Goal: Transaction & Acquisition: Purchase product/service

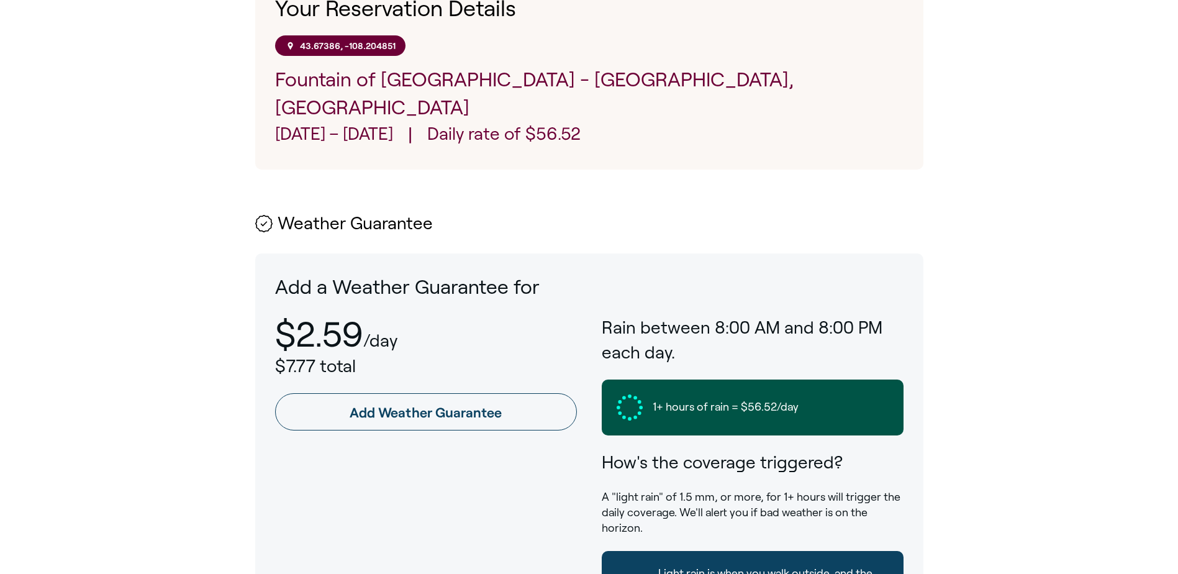
scroll to position [497, 0]
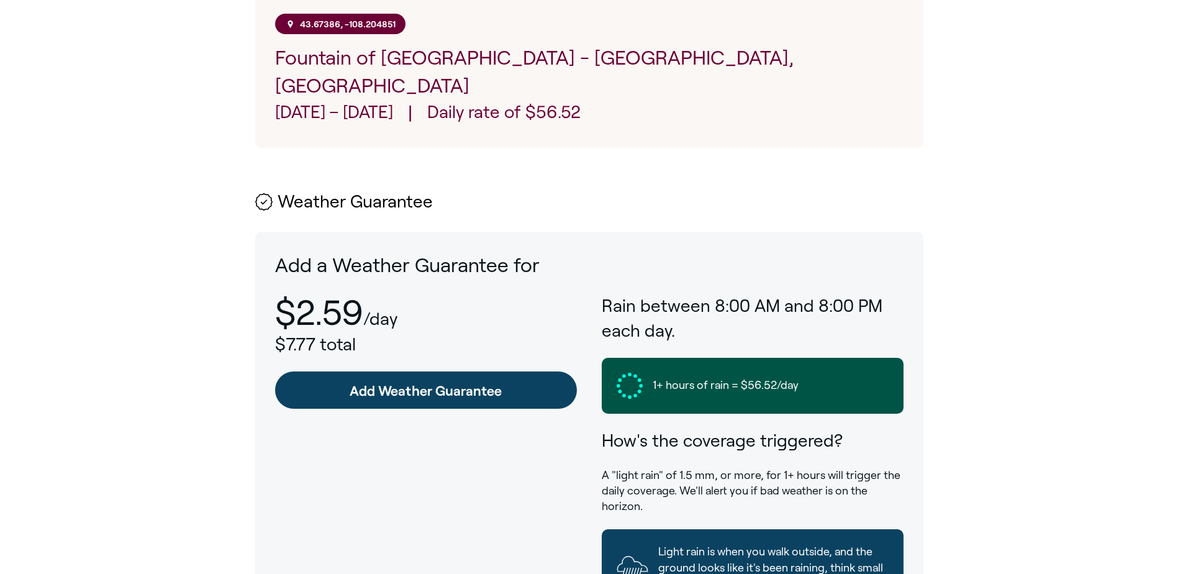
click at [425, 374] on link "Add Weather Guarantee" at bounding box center [426, 389] width 302 height 37
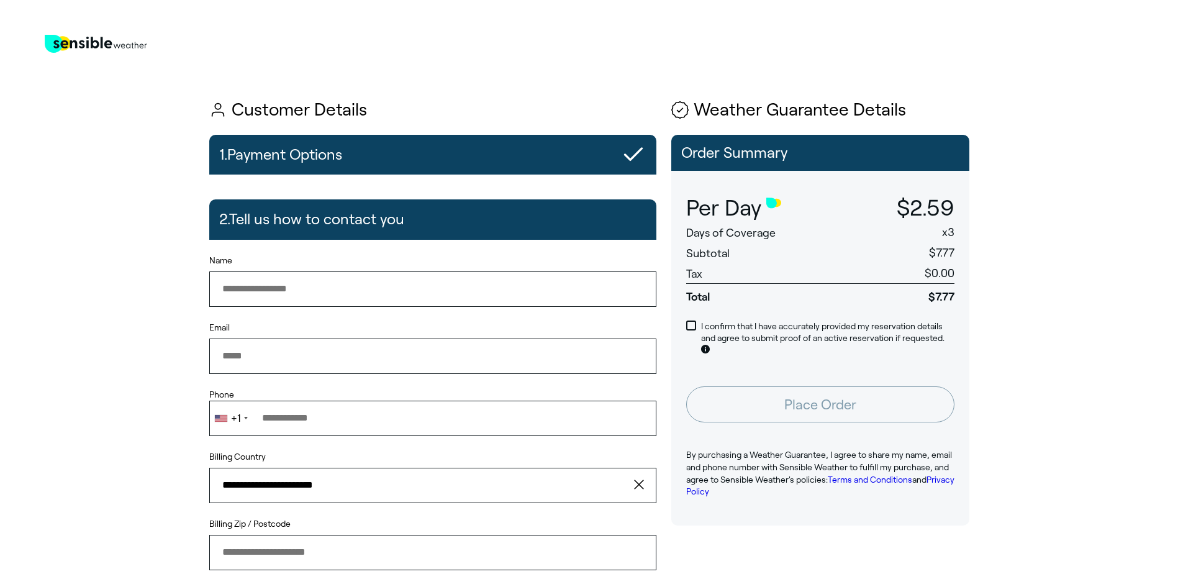
type input "**********"
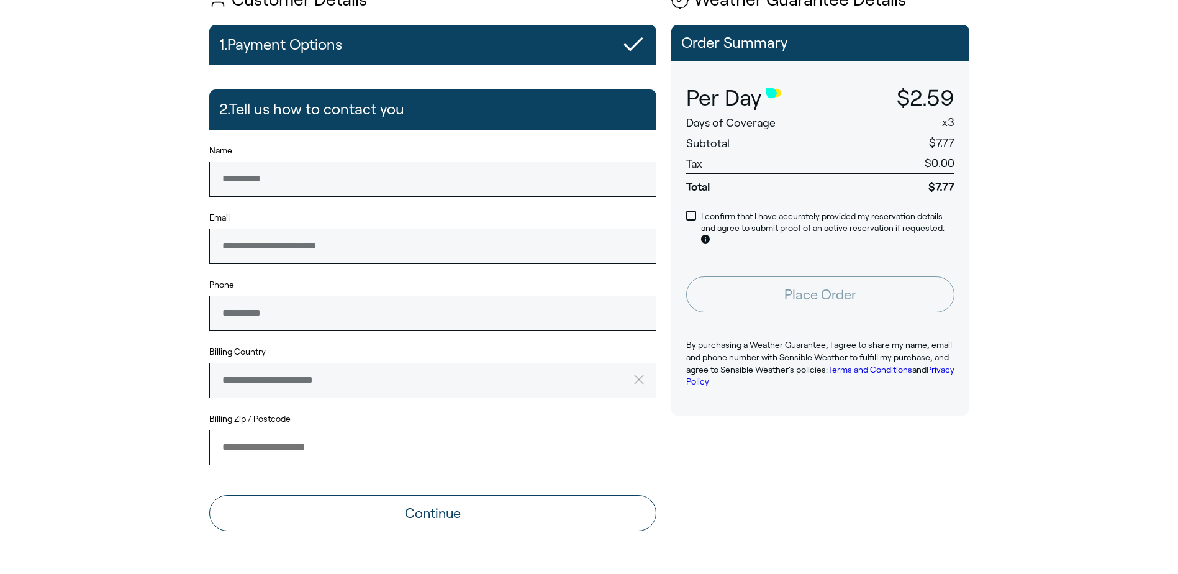
scroll to position [124, 0]
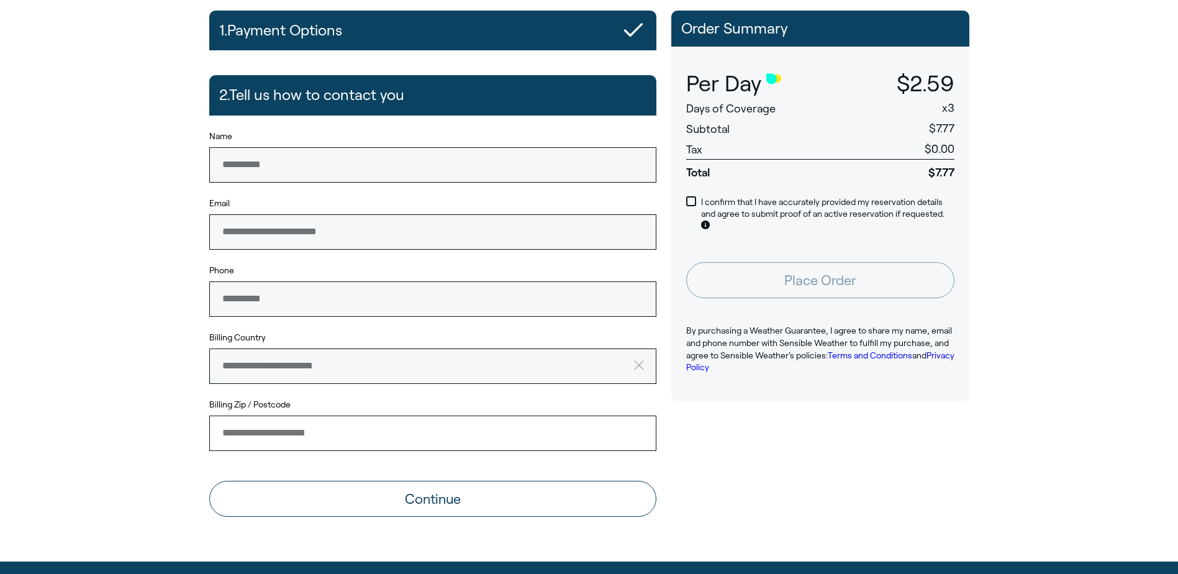
click at [546, 509] on button "Continue" at bounding box center [432, 498] width 447 height 36
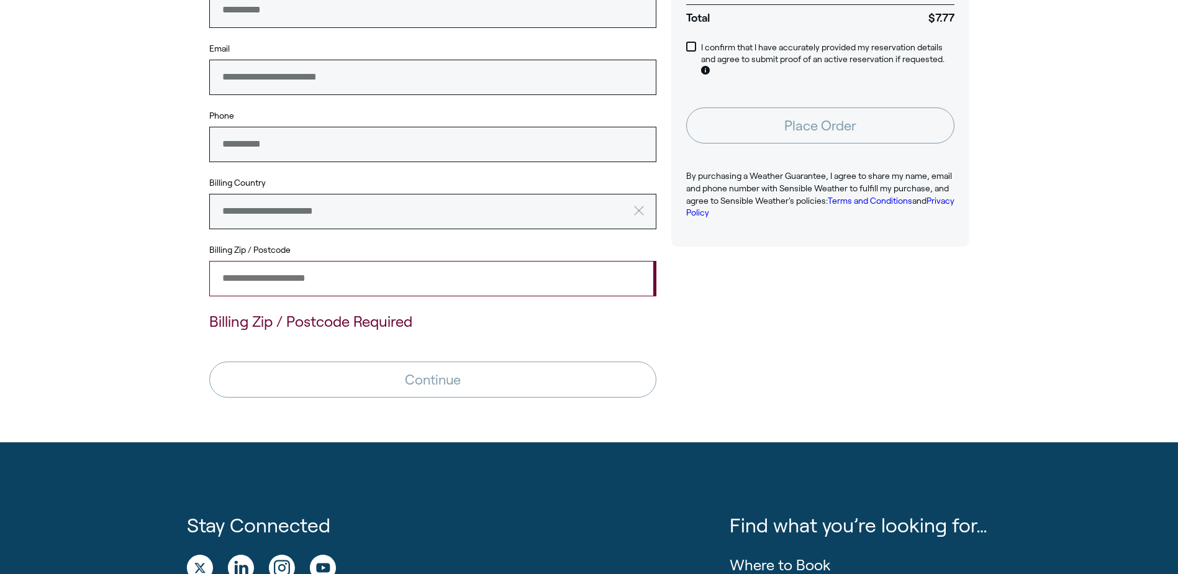
scroll to position [310, 0]
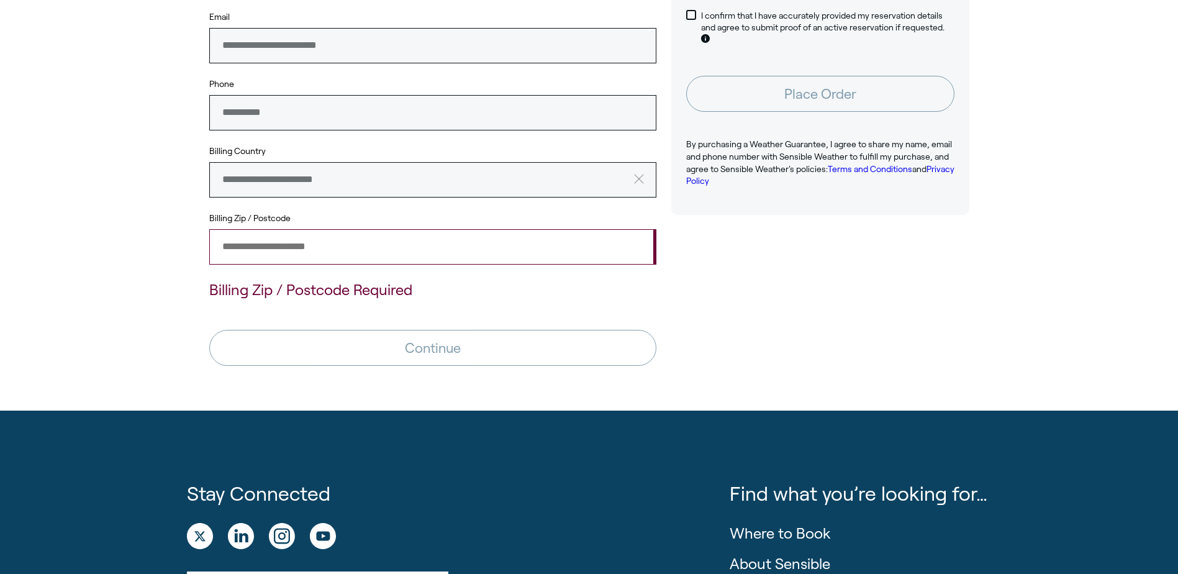
click at [385, 244] on input "Billing Zip / Postcode" at bounding box center [432, 246] width 447 height 35
type input "*****"
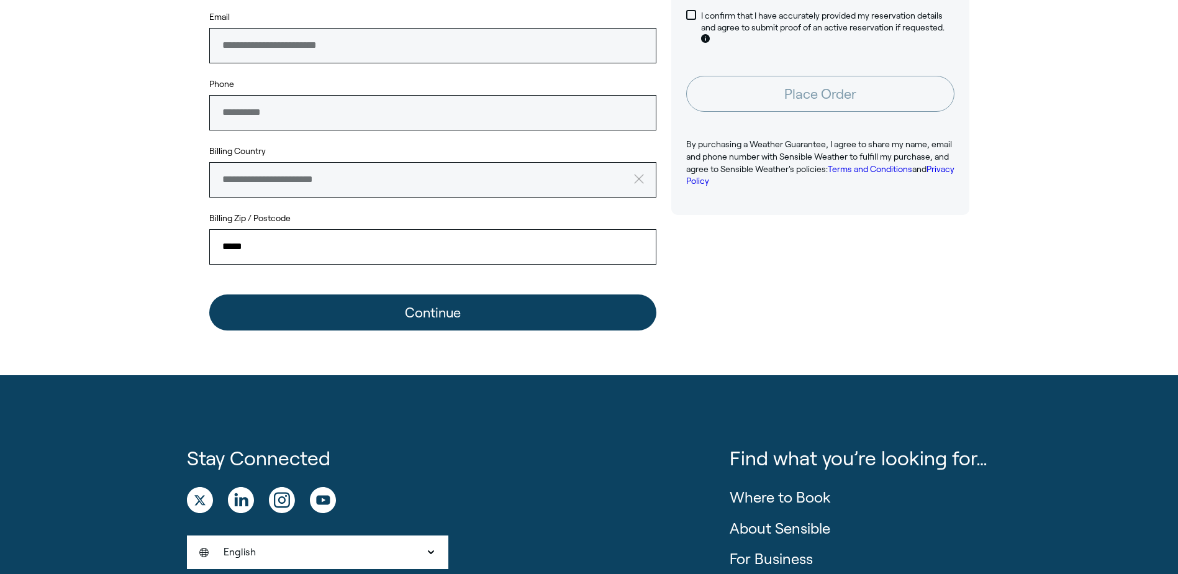
click at [449, 320] on button "Continue" at bounding box center [432, 312] width 447 height 36
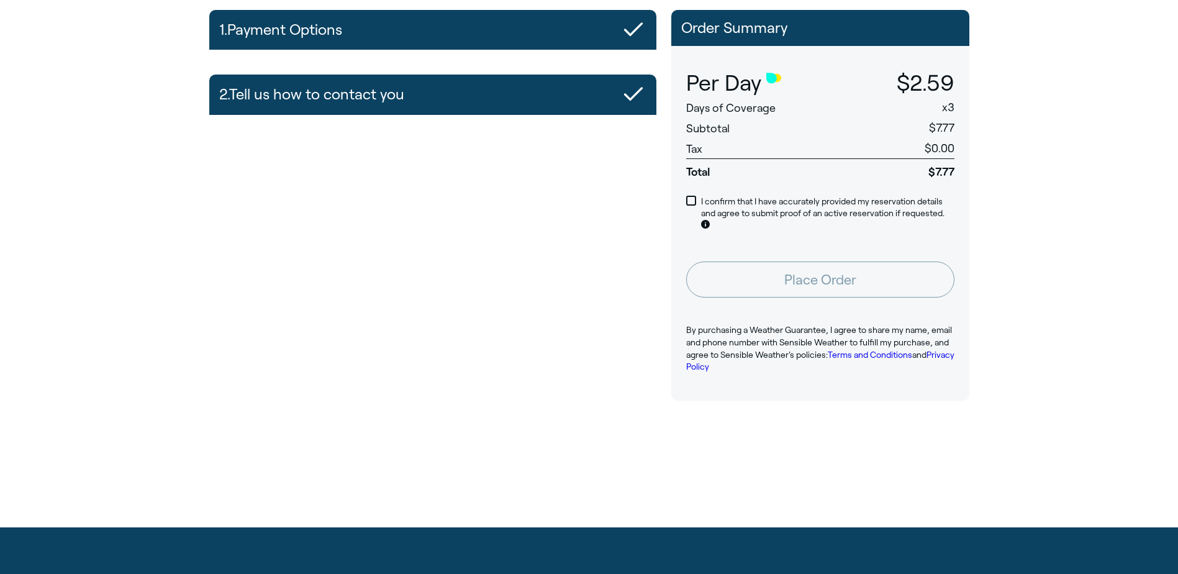
scroll to position [124, 0]
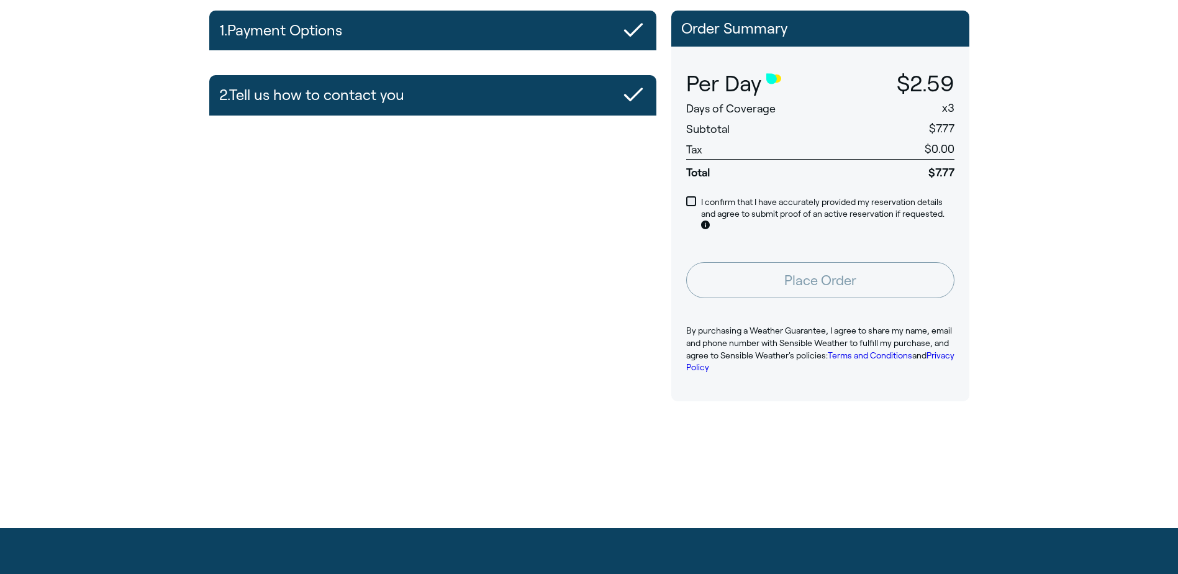
click at [691, 201] on span at bounding box center [691, 201] width 10 height 10
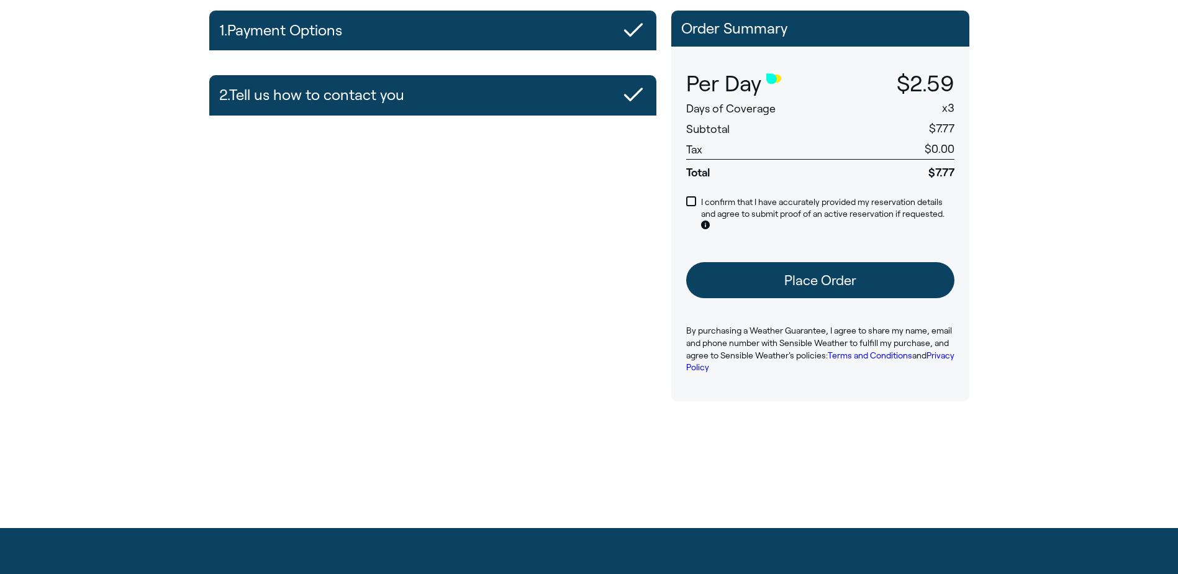
click at [871, 276] on button "Place Order" at bounding box center [820, 280] width 268 height 36
